Goal: Task Accomplishment & Management: Use online tool/utility

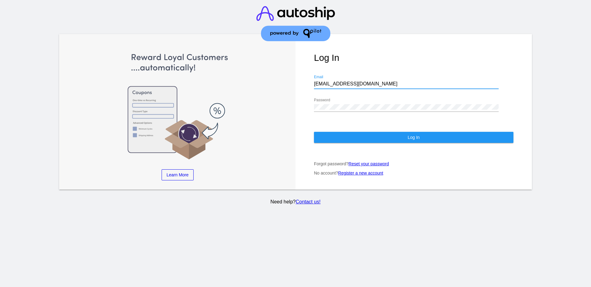
drag, startPoint x: 378, startPoint y: 84, endPoint x: 309, endPoint y: 82, distance: 68.7
click at [309, 82] on div "Log In [EMAIL_ADDRESS][DOMAIN_NAME] Email Password Log In Forgot password? Rese…" at bounding box center [413, 112] width 236 height 156
drag, startPoint x: 327, startPoint y: 81, endPoint x: 350, endPoint y: 65, distance: 27.6
click at [350, 65] on div "Log In [EMAIL_ADDRESS][DOMAIN_NAME] Email Password Log In Forgot password? Rese…" at bounding box center [413, 112] width 236 height 156
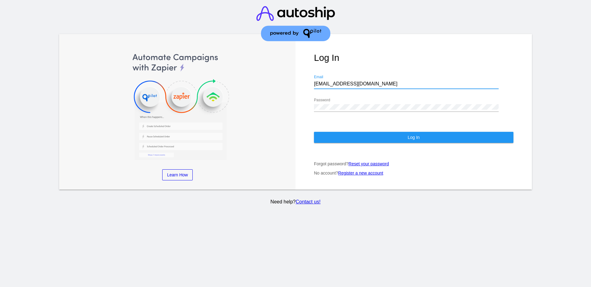
drag, startPoint x: 358, startPoint y: 84, endPoint x: 314, endPoint y: 83, distance: 43.1
click at [314, 83] on input "[EMAIL_ADDRESS][DOMAIN_NAME]" at bounding box center [406, 84] width 185 height 6
paste input "[EMAIL_ADDRESS][DOMAIN_NAME]"
type input "[EMAIL_ADDRESS][DOMAIN_NAME]"
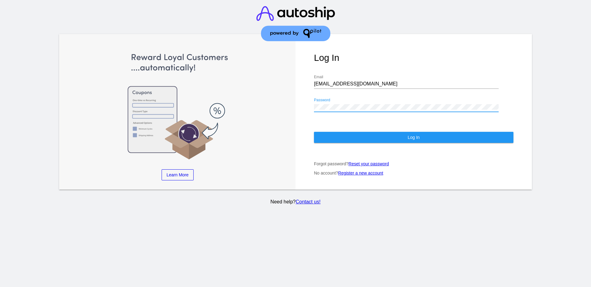
click at [312, 102] on div "Log In [EMAIL_ADDRESS][DOMAIN_NAME] Email Password Log In Forgot password? Rese…" at bounding box center [413, 112] width 236 height 156
drag, startPoint x: 318, startPoint y: 103, endPoint x: 347, endPoint y: 94, distance: 30.0
click at [347, 94] on div "[EMAIL_ADDRESS][DOMAIN_NAME] Email" at bounding box center [406, 85] width 185 height 20
click at [307, 103] on div "Log In [EMAIL_ADDRESS][DOMAIN_NAME] Email Password Log In Forgot password? Rese…" at bounding box center [413, 112] width 236 height 156
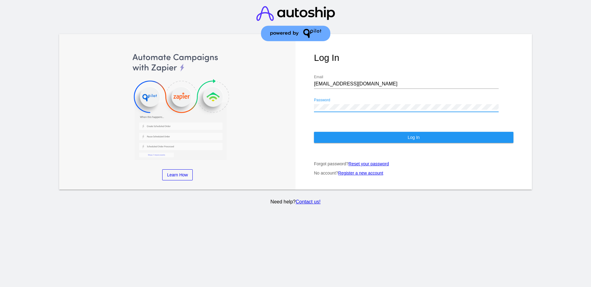
click at [343, 137] on button "Log In" at bounding box center [413, 137] width 199 height 11
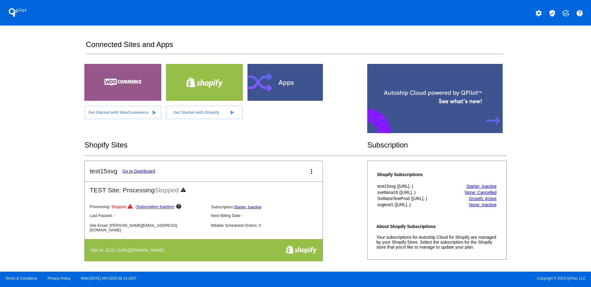
drag, startPoint x: 546, startPoint y: 10, endPoint x: 551, endPoint y: 12, distance: 5.5
click at [546, 10] on div "settings verified_user add_task help" at bounding box center [442, 12] width 295 height 12
click at [552, 13] on mat-icon "verified_user" at bounding box center [551, 13] width 7 height 7
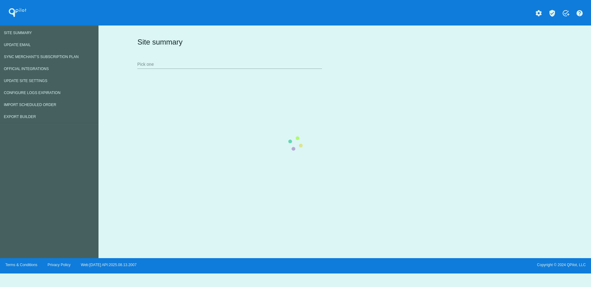
click at [265, 65] on div "Site summary Pick one" at bounding box center [343, 53] width 415 height 42
drag, startPoint x: 265, startPoint y: 63, endPoint x: 231, endPoint y: 64, distance: 33.6
click at [231, 64] on div "Site summary Pick one" at bounding box center [343, 53] width 415 height 42
drag, startPoint x: 230, startPoint y: 64, endPoint x: 218, endPoint y: 58, distance: 13.8
click at [218, 58] on div "Site summary Pick one" at bounding box center [343, 53] width 415 height 42
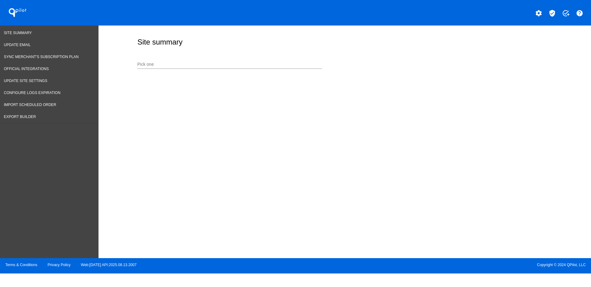
click at [213, 66] on input "Pick one" at bounding box center [229, 64] width 185 height 5
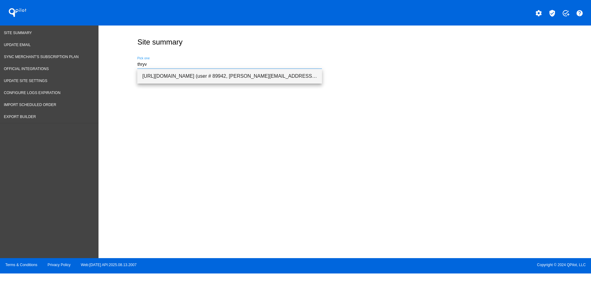
click at [202, 74] on span "[URL][DOMAIN_NAME] (user # 89942, [PERSON_NAME][EMAIL_ADDRESS][DOMAIN_NAME]) - …" at bounding box center [229, 76] width 175 height 15
type input "[URL][DOMAIN_NAME] (user # 89942, [PERSON_NAME][EMAIL_ADDRESS][DOMAIN_NAME]) - …"
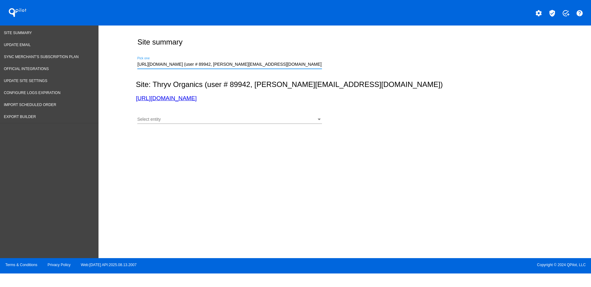
click at [203, 115] on div "Select entity Select entity" at bounding box center [229, 118] width 185 height 12
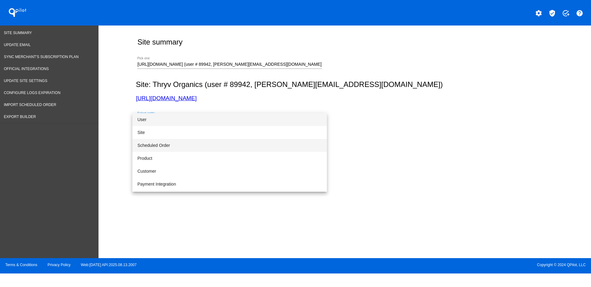
click at [195, 142] on span "Scheduled Order" at bounding box center [229, 145] width 185 height 13
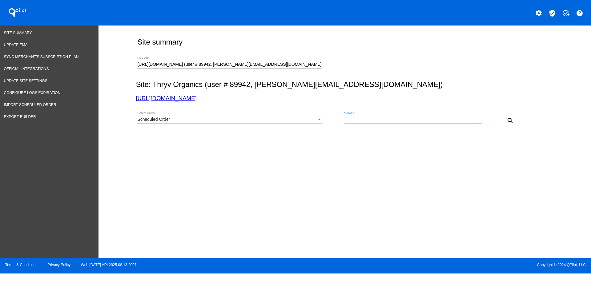
paste input "932448"
type input "932448"
click at [512, 123] on mat-icon "search" at bounding box center [509, 120] width 7 height 7
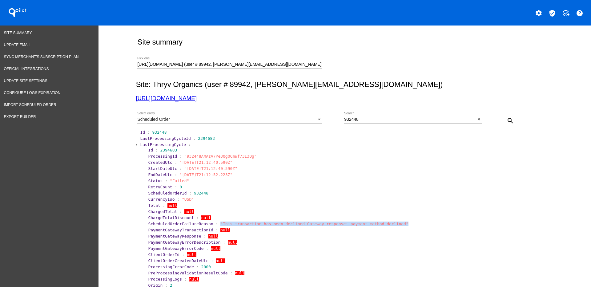
drag, startPoint x: 405, startPoint y: 226, endPoint x: 212, endPoint y: 222, distance: 193.6
click at [212, 222] on section "ScheduledOrderFailureReason : "This transaction has been declined Gateway respo…" at bounding box center [348, 224] width 402 height 6
copy span ""This transaction has been declined Gateway response: payment method declined""
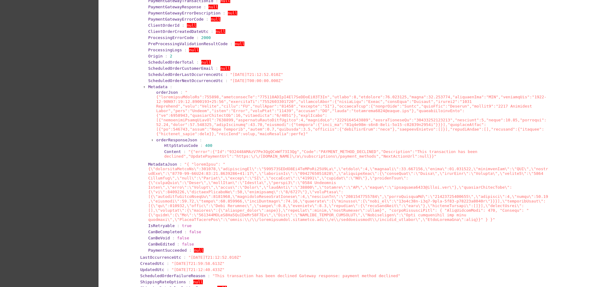
scroll to position [231, 0]
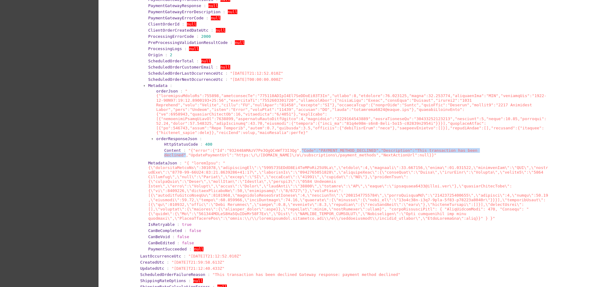
drag, startPoint x: 286, startPoint y: 145, endPoint x: 181, endPoint y: 151, distance: 104.8
click at [181, 151] on span ""{"error":{"Id":"932448AMAzV7Pe3QgQCmWf73I3Qg","Code":"PAYMENT_METHOD_DECLINED"…" at bounding box center [320, 152] width 313 height 9
copy span ""Code":"PAYMENT_METHOD_DECLINED","Description":"This transaction has been decli…"
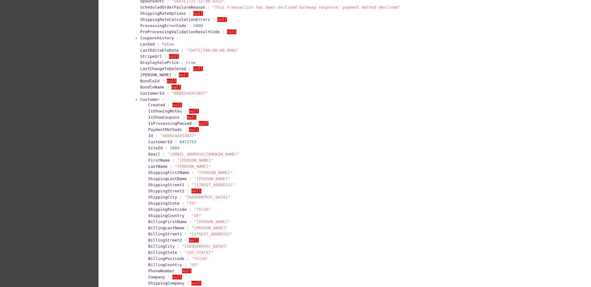
scroll to position [500, 0]
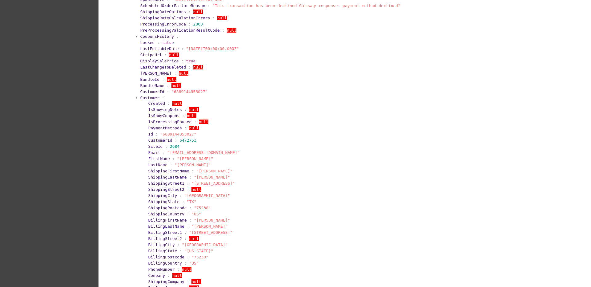
click at [140, 96] on span "Customer" at bounding box center [149, 98] width 19 height 5
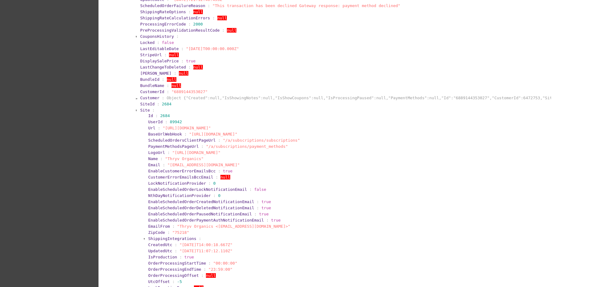
click at [141, 108] on span "Site" at bounding box center [145, 110] width 10 height 5
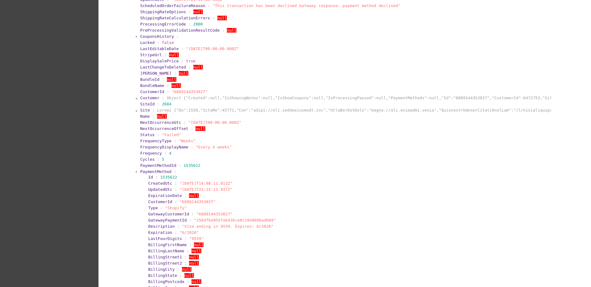
drag, startPoint x: 145, startPoint y: 165, endPoint x: 145, endPoint y: 168, distance: 3.1
drag, startPoint x: 145, startPoint y: 168, endPoint x: 125, endPoint y: 151, distance: 26.4
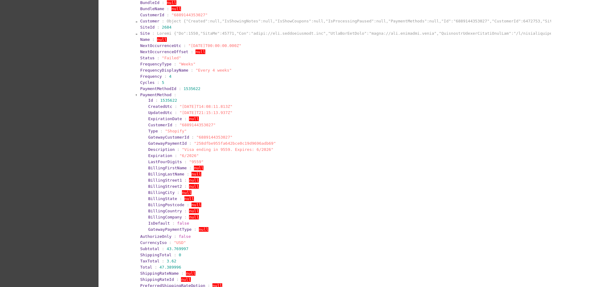
click at [152, 93] on span "PaymentMethod" at bounding box center [155, 95] width 31 height 5
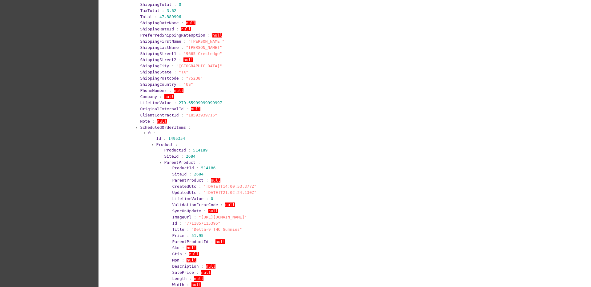
scroll to position [692, 0]
click at [170, 125] on span "ScheduledOrderItems" at bounding box center [163, 127] width 46 height 5
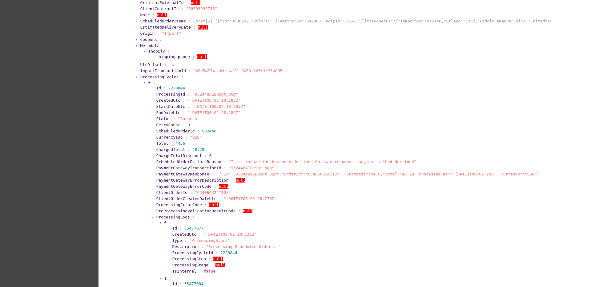
scroll to position [808, 0]
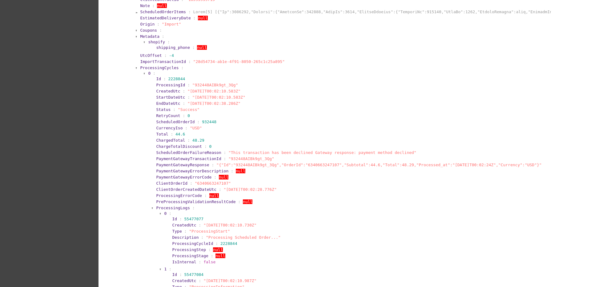
click at [151, 66] on span "ProcessingCycles" at bounding box center [159, 68] width 38 height 5
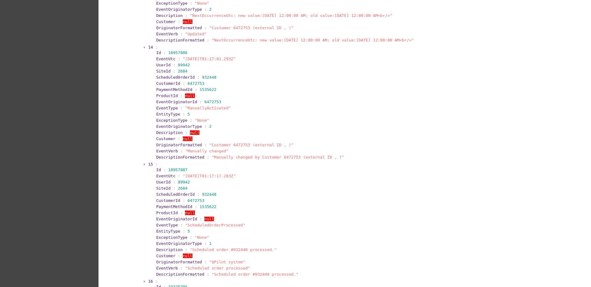
scroll to position [2494, 0]
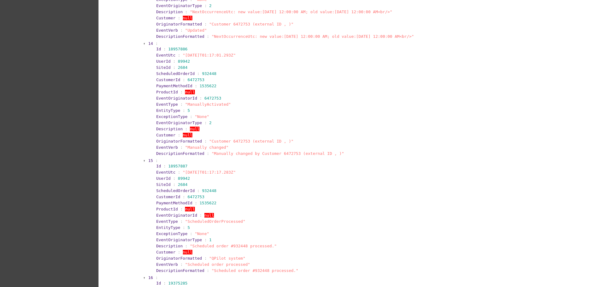
drag, startPoint x: 150, startPoint y: 48, endPoint x: 244, endPoint y: 46, distance: 94.2
click at [244, 46] on section "Id : 18957886 EventUtc : "[DATE]T01:17:01.293Z" UserId : 89942 SiteId : 2684 Sc…" at bounding box center [350, 101] width 397 height 111
copy section "EventUtc : "[DATE]T01:17:01.293Z""
click at [152, 94] on section "Id : 18957886 EventUtc : "[DATE]T01:17:01.293Z" UserId : 89942 SiteId : 2684 Sc…" at bounding box center [350, 101] width 397 height 111
drag, startPoint x: 152, startPoint y: 95, endPoint x: 222, endPoint y: 94, distance: 70.8
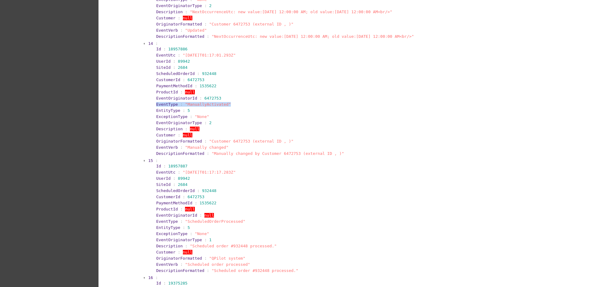
click at [222, 94] on section "Id : 18957886 EventUtc : "[DATE]T01:17:01.293Z" UserId : 89942 SiteId : 2684 Sc…" at bounding box center [350, 101] width 397 height 111
copy section "EventType : "ManuallyActivated""
drag, startPoint x: 151, startPoint y: 164, endPoint x: 240, endPoint y: 162, distance: 89.0
click at [240, 163] on section "Id : 18957887 EventUtc : "[DATE]T01:17:17.283Z" UserId : 89942 SiteId : 2684 Sc…" at bounding box center [350, 218] width 397 height 111
copy section "EventUtc : "[DATE]T01:17:17.283Z""
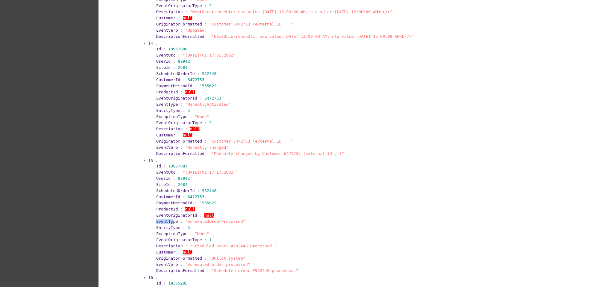
drag, startPoint x: 151, startPoint y: 212, endPoint x: 169, endPoint y: 212, distance: 18.5
click at [168, 213] on section "Id : 18957887 EventUtc : "[DATE]T01:17:17.283Z" UserId : 89942 SiteId : 2684 Sc…" at bounding box center [350, 218] width 397 height 111
drag, startPoint x: 150, startPoint y: 237, endPoint x: 285, endPoint y: 238, distance: 135.4
click at [285, 238] on section "Id : 18957887 EventUtc : "[DATE]T01:17:17.283Z" UserId : 89942 SiteId : 2684 Sc…" at bounding box center [350, 218] width 397 height 111
copy section "Description : "Scheduled order #932448 processed.""
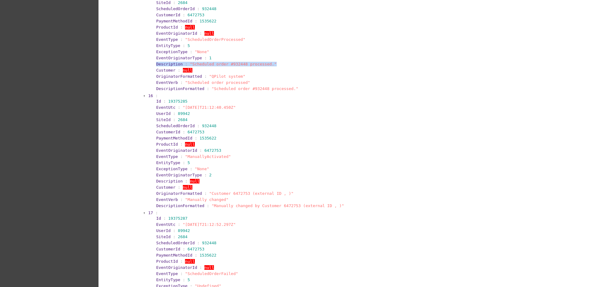
scroll to position [2725, 0]
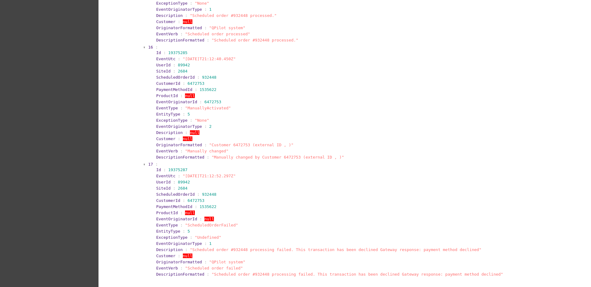
drag, startPoint x: 145, startPoint y: 46, endPoint x: 238, endPoint y: 50, distance: 92.7
click at [237, 50] on section "16 : Id : 19375285 EventUtc : "[DATE]T21:12:40.450Z" UserId : 89942 SiteId : 26…" at bounding box center [348, 102] width 402 height 117
drag, startPoint x: 239, startPoint y: 50, endPoint x: 141, endPoint y: 50, distance: 98.2
copy section "EventUtc : "[DATE]T21:12:40.450Z""
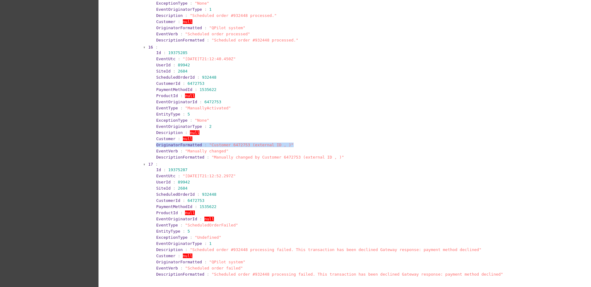
drag, startPoint x: 149, startPoint y: 136, endPoint x: 321, endPoint y: 136, distance: 172.3
click at [321, 136] on section "Id : 19375285 EventUtc : "[DATE]T21:12:40.450Z" UserId : 89942 SiteId : 2684 Sc…" at bounding box center [350, 105] width 397 height 111
click at [293, 149] on section "EventVerb : "Manually changed"" at bounding box center [352, 151] width 392 height 5
drag, startPoint x: 149, startPoint y: 96, endPoint x: 219, endPoint y: 102, distance: 71.0
click at [219, 102] on section "16 : Id : 19375285 EventUtc : "[DATE]T21:12:40.450Z" UserId : 89942 SiteId : 26…" at bounding box center [348, 102] width 402 height 117
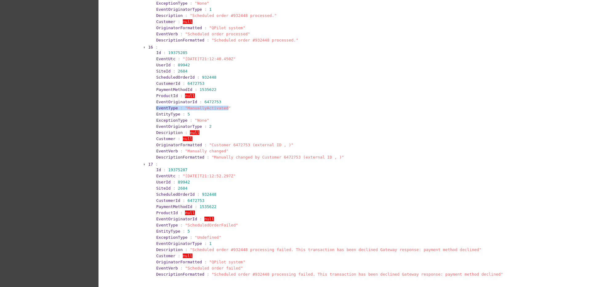
copy section "EventType : "ManuallyActivated"
drag, startPoint x: 223, startPoint y: 98, endPoint x: 139, endPoint y: 98, distance: 84.0
copy section "EventType : "ManuallyActivated""
drag, startPoint x: 150, startPoint y: 167, endPoint x: 237, endPoint y: 168, distance: 87.1
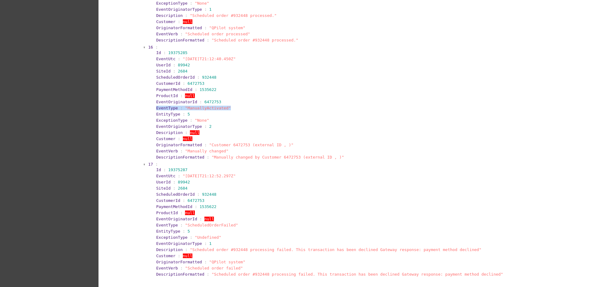
click at [237, 168] on section "Id : 19375287 EventUtc : "[DATE]T21:12:52.297Z" UserId : 89942 SiteId : 2684 Sc…" at bounding box center [350, 222] width 397 height 111
copy section "EventUtc : "[DATE]T21:12:52.297Z""
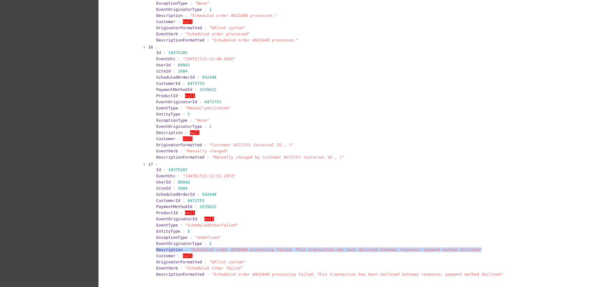
drag, startPoint x: 142, startPoint y: 243, endPoint x: 465, endPoint y: 242, distance: 322.8
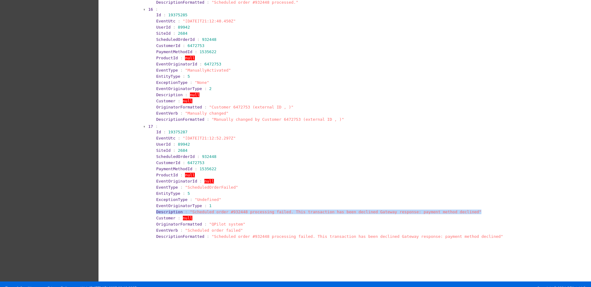
scroll to position [2764, 0]
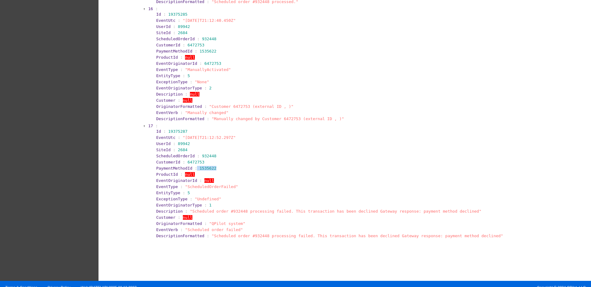
drag, startPoint x: 213, startPoint y: 161, endPoint x: 191, endPoint y: 160, distance: 21.9
click at [191, 166] on section "PaymentMethodId : 1535622" at bounding box center [352, 168] width 392 height 5
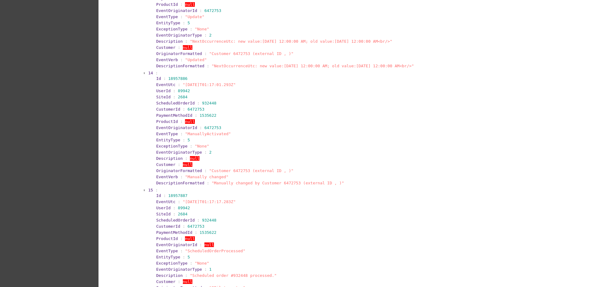
scroll to position [2456, 0]
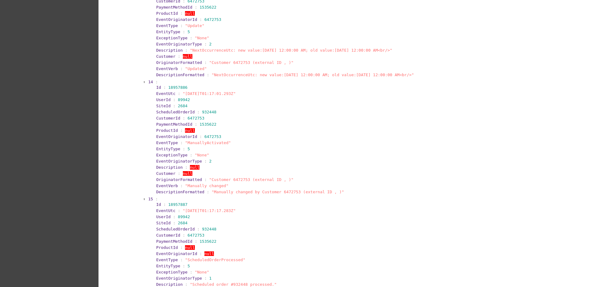
drag, startPoint x: 249, startPoint y: 176, endPoint x: 222, endPoint y: 136, distance: 48.0
click at [222, 141] on section "EventType : "ManuallyActivated"" at bounding box center [352, 143] width 392 height 5
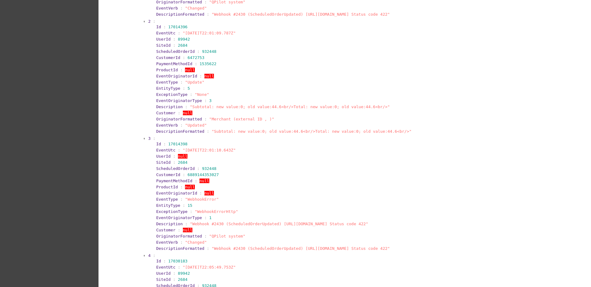
scroll to position [1225, 0]
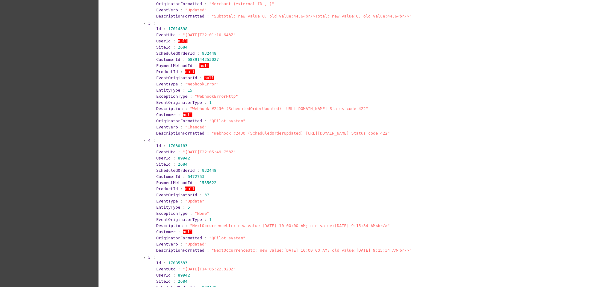
drag, startPoint x: 250, startPoint y: 200, endPoint x: 216, endPoint y: 198, distance: 33.3
click at [216, 205] on section "EntityType : 5" at bounding box center [352, 207] width 392 height 5
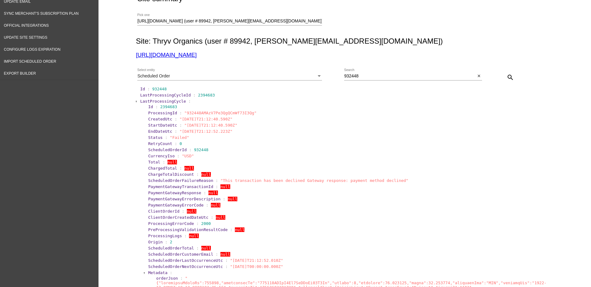
scroll to position [0, 0]
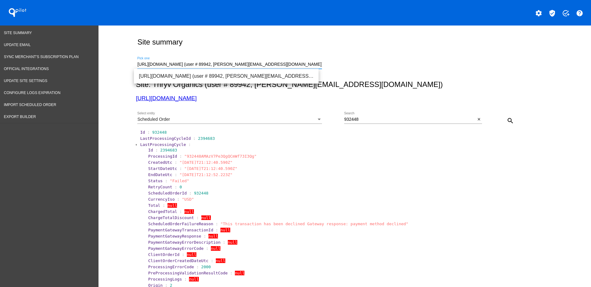
drag, startPoint x: 312, startPoint y: 65, endPoint x: 113, endPoint y: 63, distance: 199.7
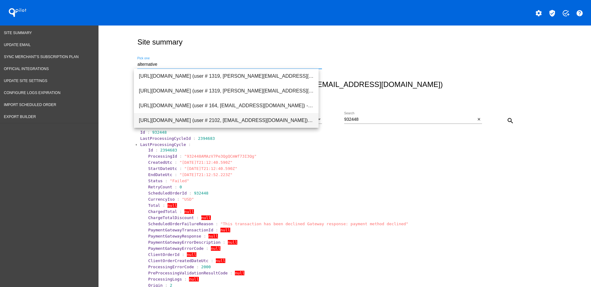
click at [257, 119] on span "[URL][DOMAIN_NAME] (user # 2102, [EMAIL_ADDRESS][DOMAIN_NAME]) - Production" at bounding box center [226, 120] width 175 height 15
type input "[URL][DOMAIN_NAME] (user # 2102, [EMAIL_ADDRESS][DOMAIN_NAME]) - Production"
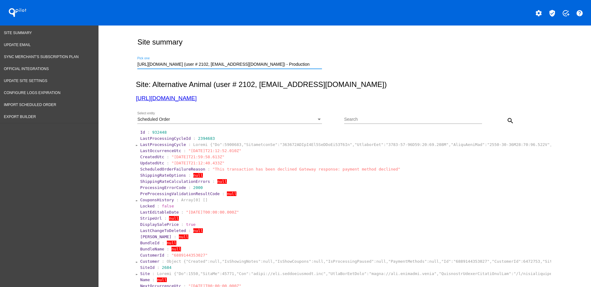
click at [318, 119] on div "Select entity" at bounding box center [319, 120] width 3 height 2
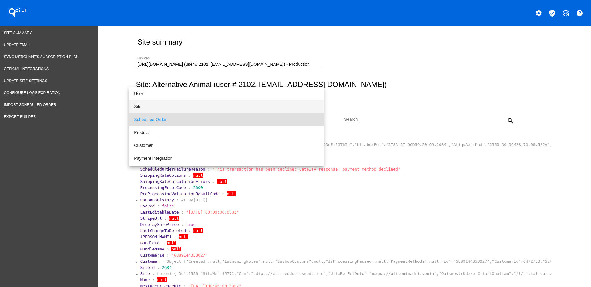
click at [220, 110] on span "Site" at bounding box center [226, 106] width 185 height 13
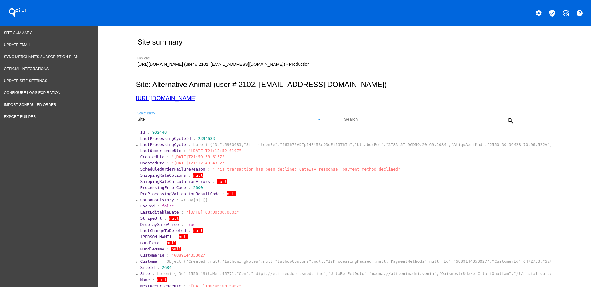
click at [506, 119] on mat-icon "search" at bounding box center [509, 120] width 7 height 7
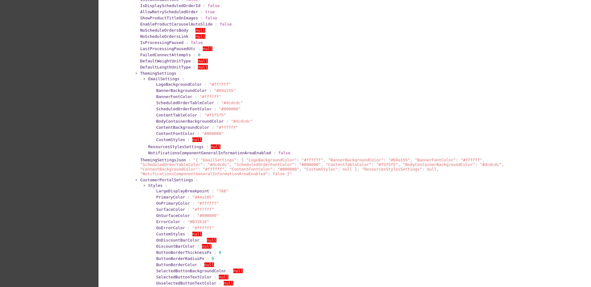
scroll to position [346, 0]
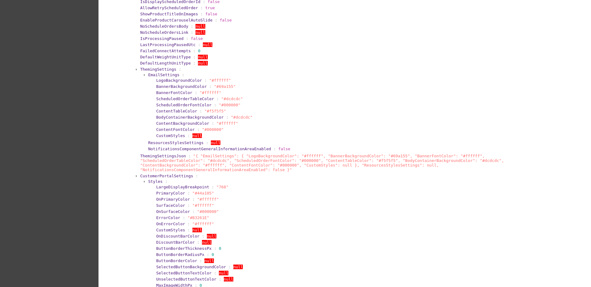
click at [153, 70] on span "ThemingSettings" at bounding box center [158, 69] width 36 height 5
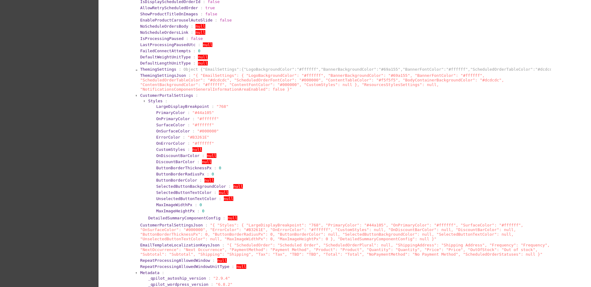
click at [140, 93] on span "CustomerPortalSettings" at bounding box center [166, 95] width 53 height 5
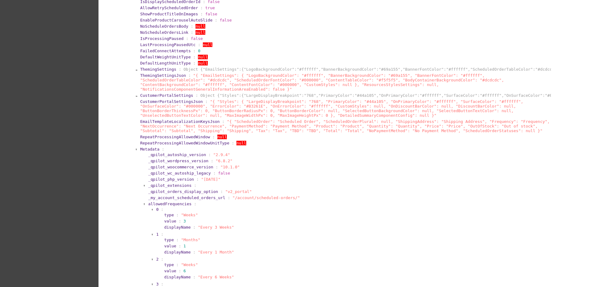
click at [149, 147] on span "Metadata" at bounding box center [149, 149] width 19 height 5
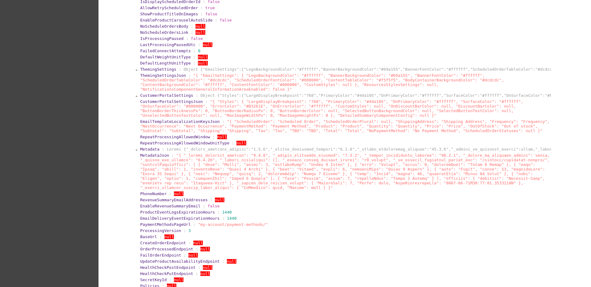
click at [144, 147] on span "Metadata" at bounding box center [149, 149] width 19 height 5
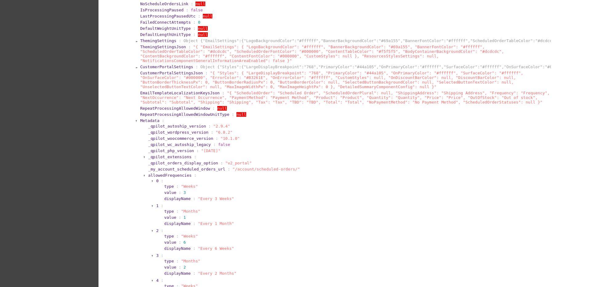
scroll to position [423, 0]
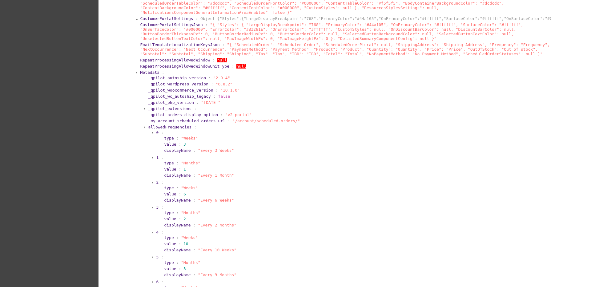
click at [153, 125] on span "allowedFrequencies" at bounding box center [169, 127] width 43 height 5
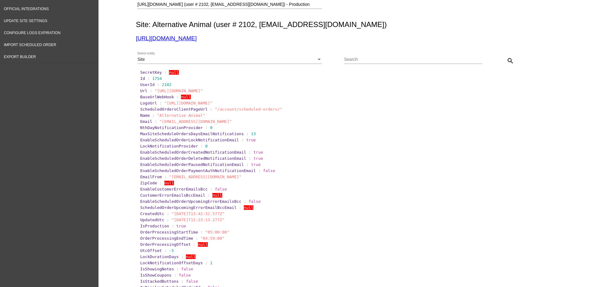
scroll to position [0, 0]
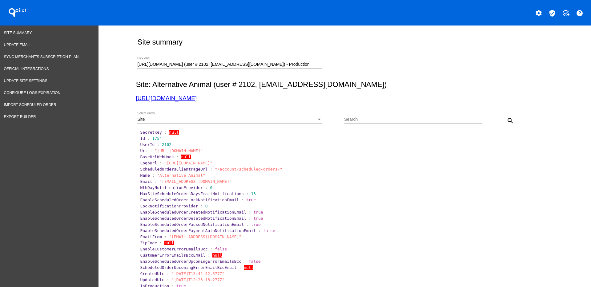
click at [308, 123] on div "Site Select entity" at bounding box center [229, 118] width 185 height 12
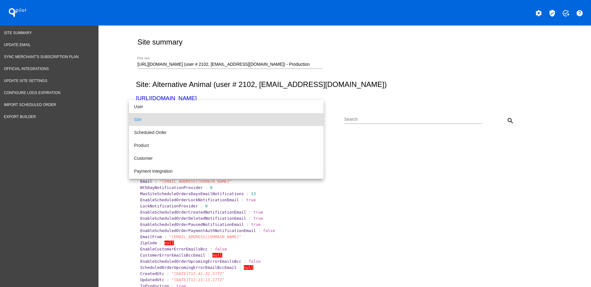
click at [202, 99] on div at bounding box center [295, 143] width 591 height 287
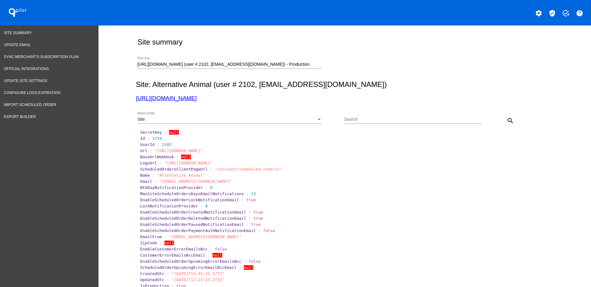
click at [196, 99] on link "[URL][DOMAIN_NAME]" at bounding box center [166, 98] width 61 height 6
click at [28, 117] on span "Export Builder" at bounding box center [20, 117] width 32 height 4
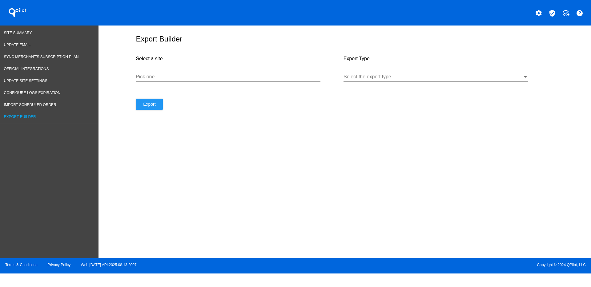
click at [235, 81] on div "Pick one" at bounding box center [228, 75] width 185 height 14
paste input "[URL][DOMAIN_NAME]"
type input "[URL][DOMAIN_NAME]"
click at [391, 77] on div at bounding box center [432, 77] width 179 height 6
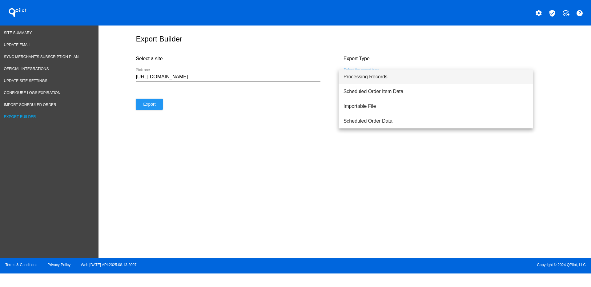
click at [385, 80] on span "Processing Records" at bounding box center [435, 77] width 185 height 15
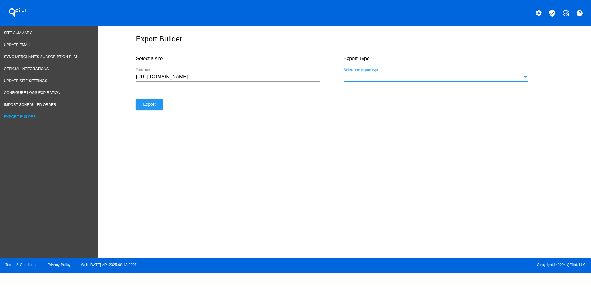
select select "7"
select select "2025"
select select "8"
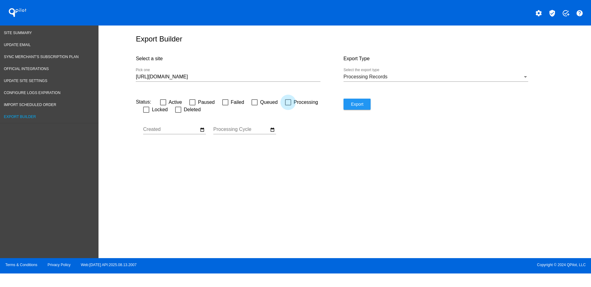
click at [289, 103] on div at bounding box center [288, 102] width 6 height 6
click at [288, 106] on input "Processing" at bounding box center [288, 106] width 0 height 0
click at [289, 100] on div at bounding box center [288, 102] width 6 height 6
click at [288, 106] on input "Processing" at bounding box center [288, 106] width 0 height 0
checkbox input "false"
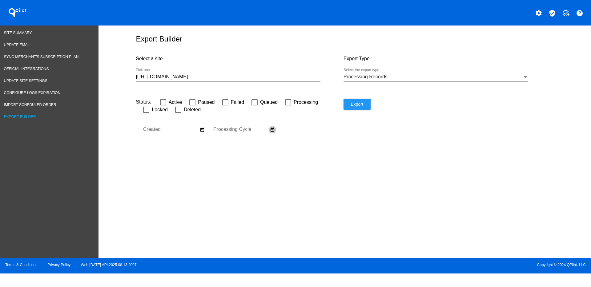
click at [274, 129] on mat-icon "date_range" at bounding box center [272, 130] width 5 height 6
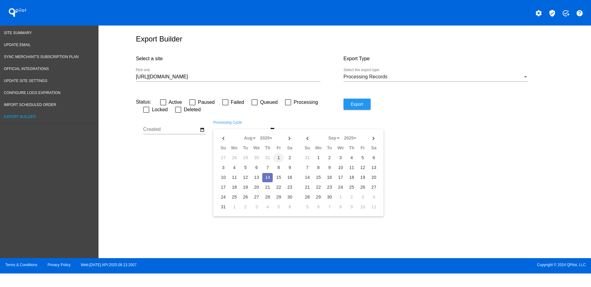
click at [279, 158] on td "1" at bounding box center [278, 158] width 10 height 9
click at [268, 181] on td "14" at bounding box center [267, 177] width 10 height 9
type input "[DATE] - [DATE]"
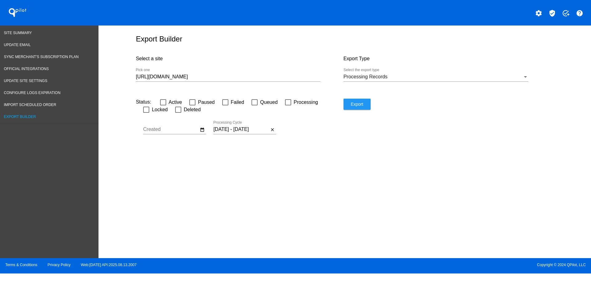
click at [230, 76] on input "[URL][DOMAIN_NAME]" at bounding box center [228, 77] width 185 height 6
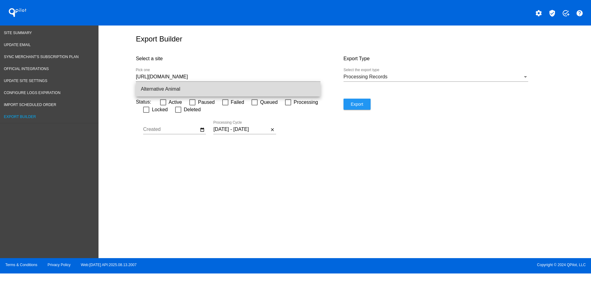
click at [246, 93] on span "Alternative Animal" at bounding box center [228, 89] width 175 height 15
type input "Alternative Animal"
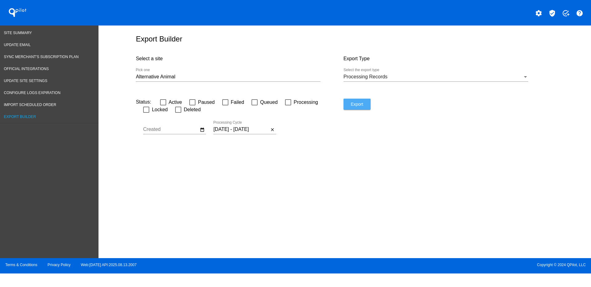
click at [360, 108] on button "Export" at bounding box center [356, 104] width 27 height 11
click at [360, 107] on button "Export" at bounding box center [356, 104] width 27 height 11
click at [20, 35] on span "Site Summary" at bounding box center [18, 33] width 28 height 4
